Goal: Find contact information: Find contact information

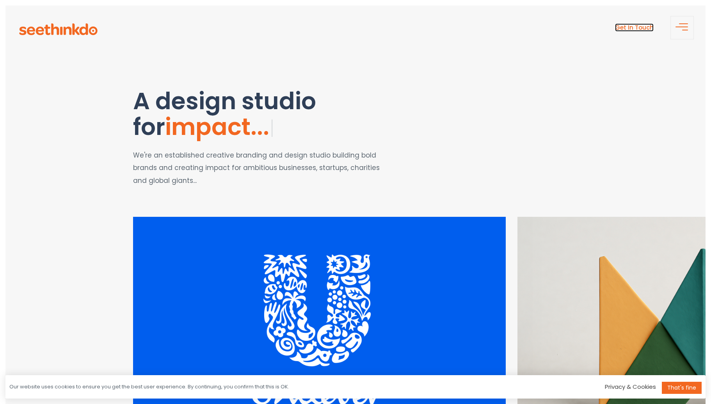
click at [633, 30] on link "Get In Touch" at bounding box center [634, 27] width 39 height 8
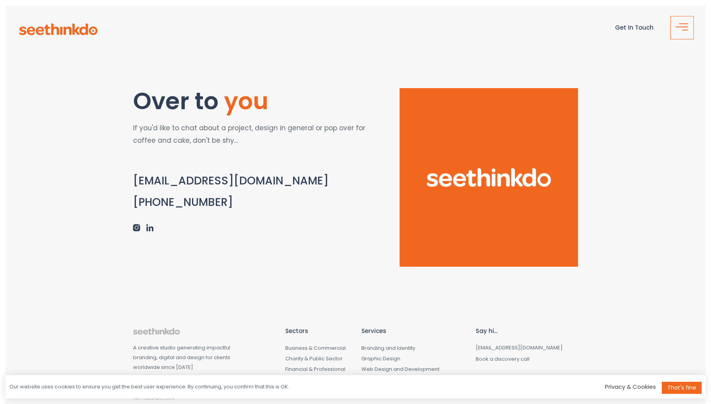
click at [684, 30] on span "button" at bounding box center [685, 30] width 6 height 1
